Goal: Task Accomplishment & Management: Manage account settings

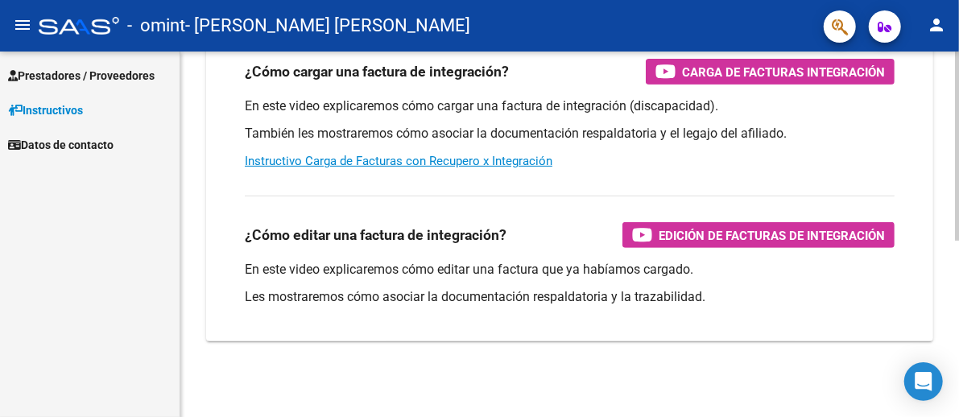
scroll to position [97, 0]
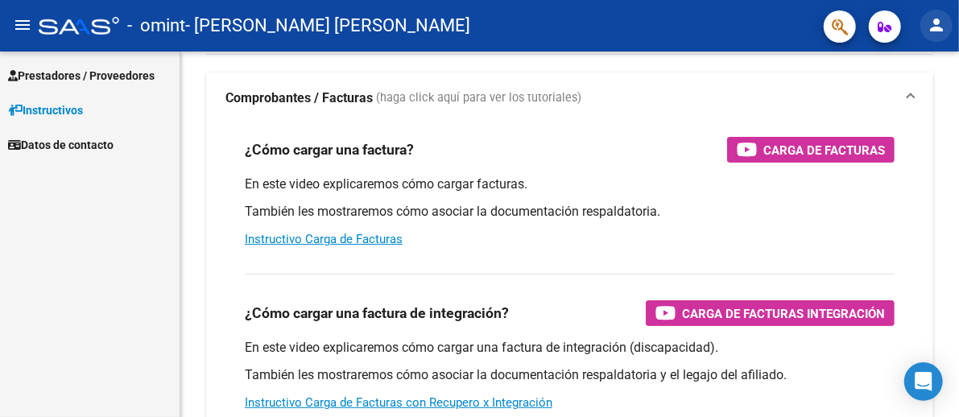
click at [933, 26] on mat-icon "person" at bounding box center [936, 24] width 19 height 19
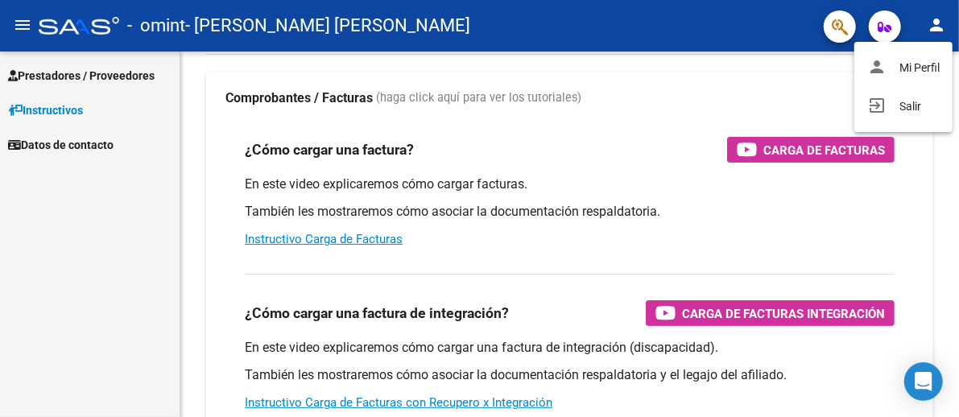
click at [21, 20] on div at bounding box center [479, 208] width 959 height 417
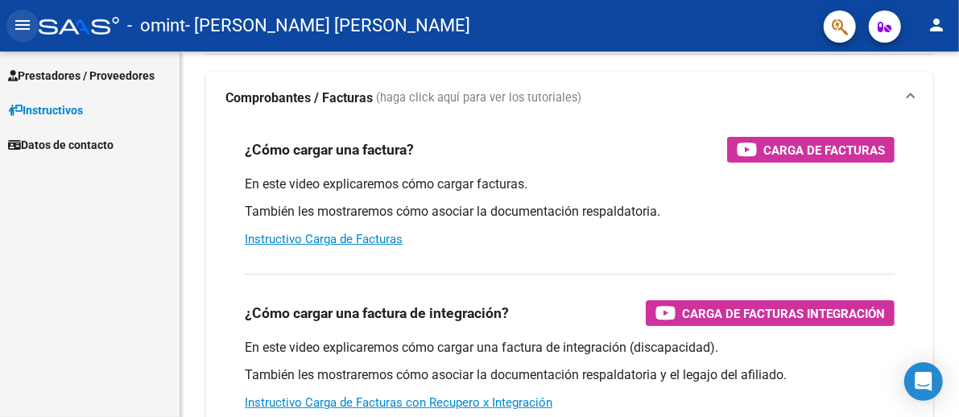
click at [21, 20] on mat-icon "menu" at bounding box center [22, 24] width 19 height 19
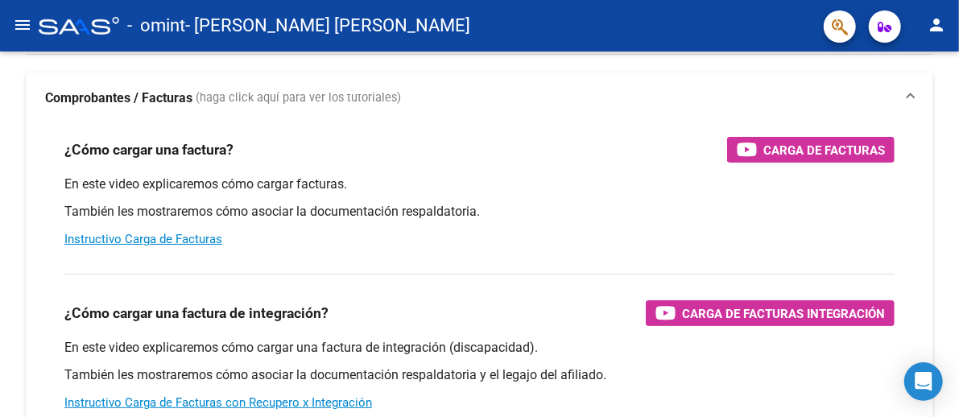
click at [21, 20] on mat-icon "menu" at bounding box center [22, 24] width 19 height 19
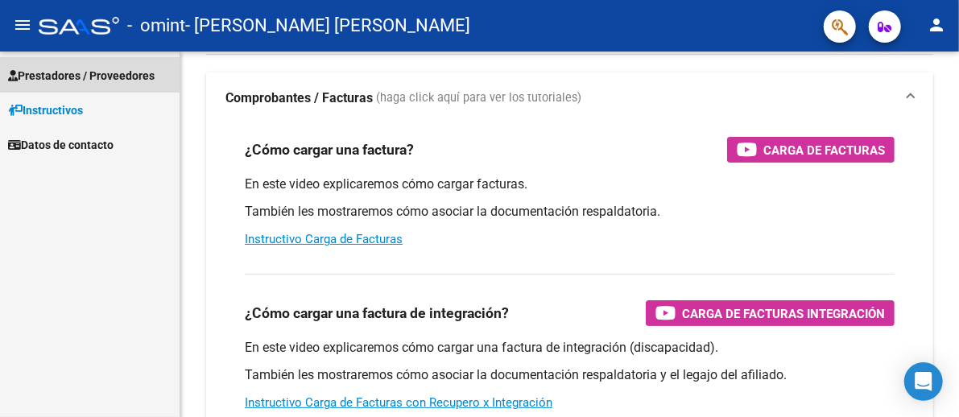
click at [63, 78] on span "Prestadores / Proveedores" at bounding box center [81, 76] width 147 height 18
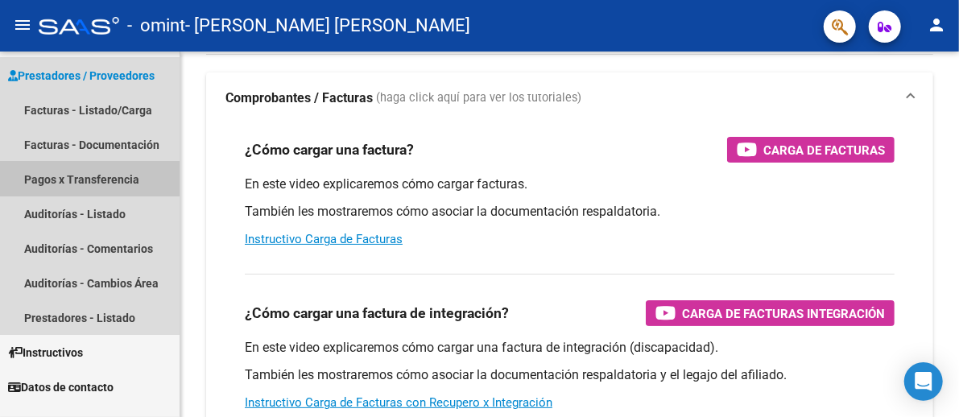
click at [55, 180] on link "Pagos x Transferencia" at bounding box center [90, 179] width 180 height 35
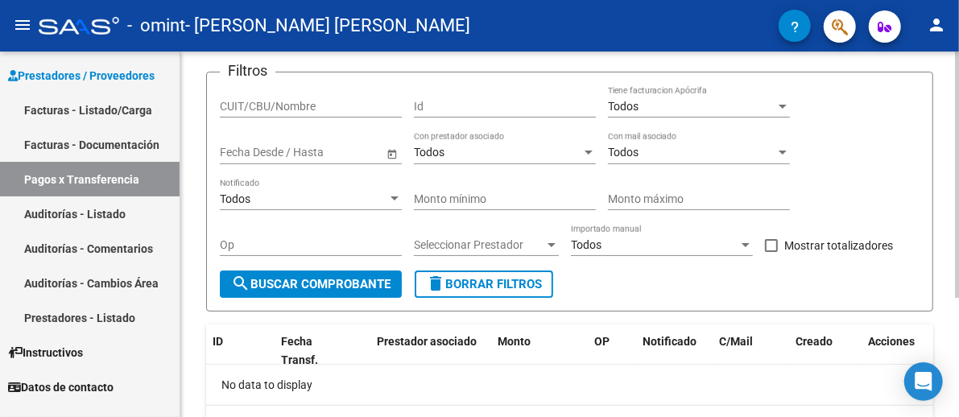
scroll to position [177, 0]
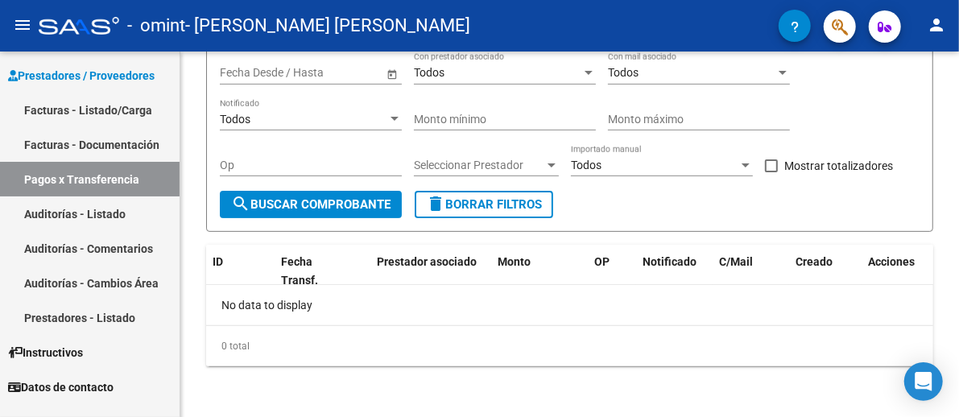
click at [53, 147] on link "Facturas - Documentación" at bounding box center [90, 144] width 180 height 35
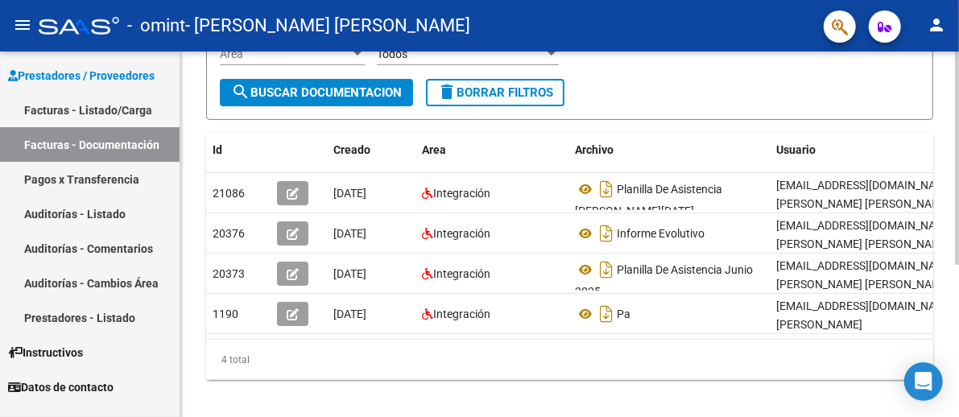
scroll to position [259, 0]
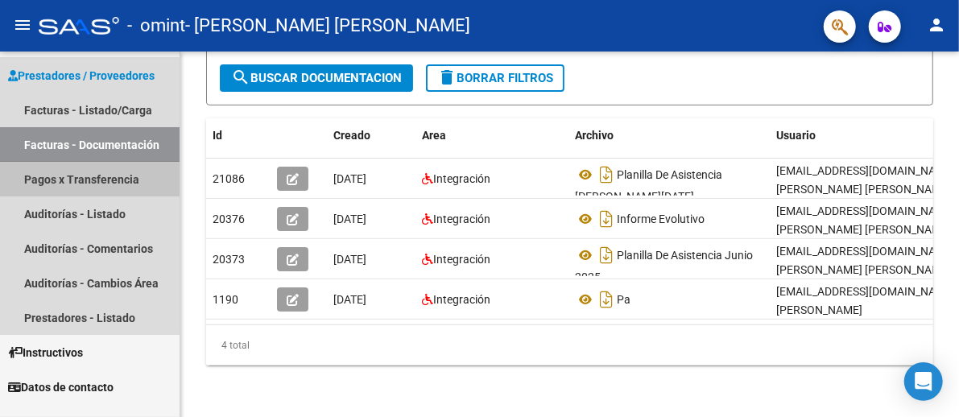
click at [65, 182] on link "Pagos x Transferencia" at bounding box center [90, 179] width 180 height 35
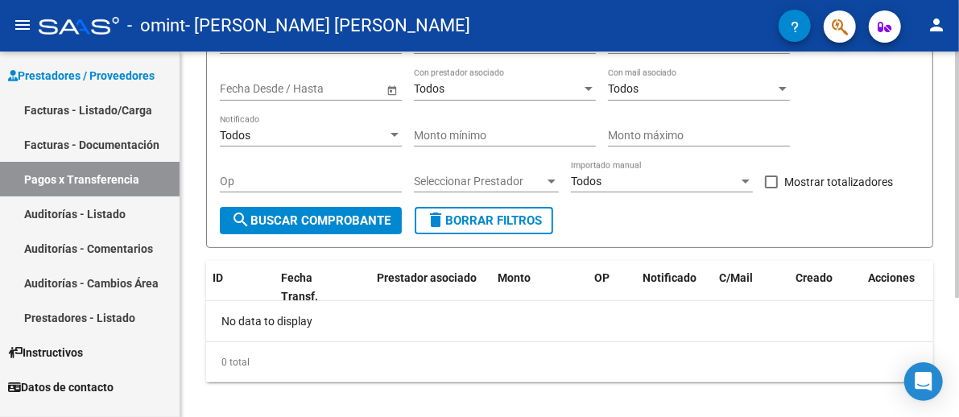
scroll to position [177, 0]
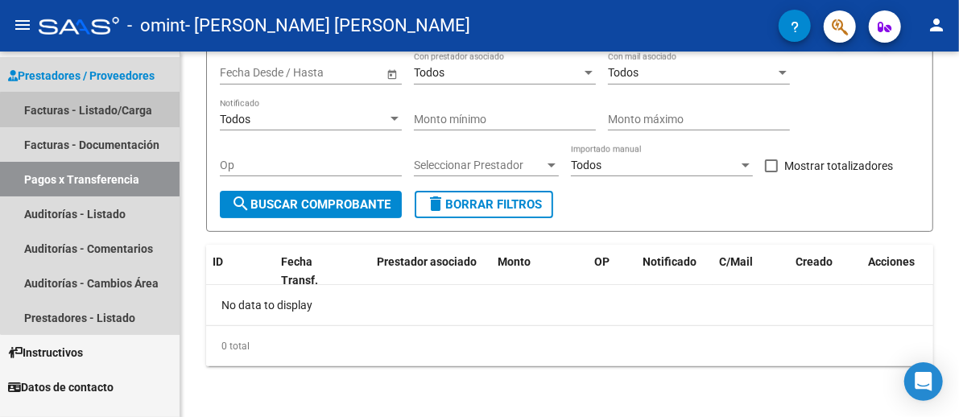
click at [106, 111] on link "Facturas - Listado/Carga" at bounding box center [90, 110] width 180 height 35
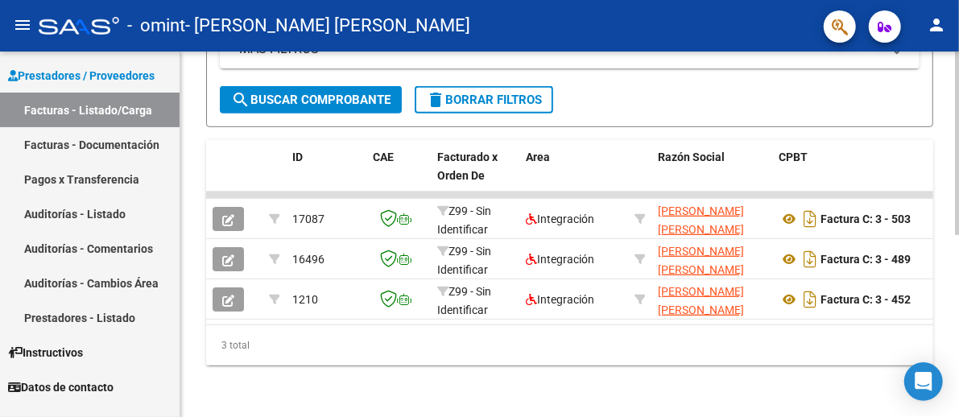
drag, startPoint x: 309, startPoint y: 319, endPoint x: 231, endPoint y: 335, distance: 79.0
click at [231, 335] on div "3 total" at bounding box center [569, 345] width 727 height 40
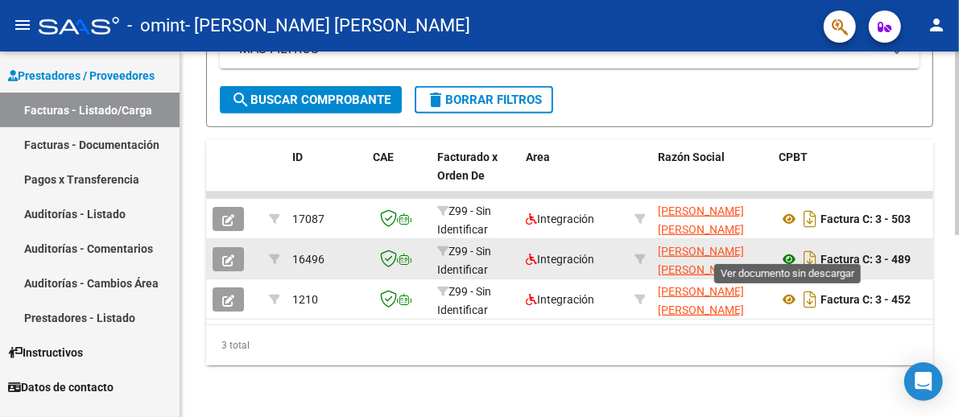
click at [791, 250] on icon at bounding box center [789, 259] width 21 height 19
